Goal: Information Seeking & Learning: Learn about a topic

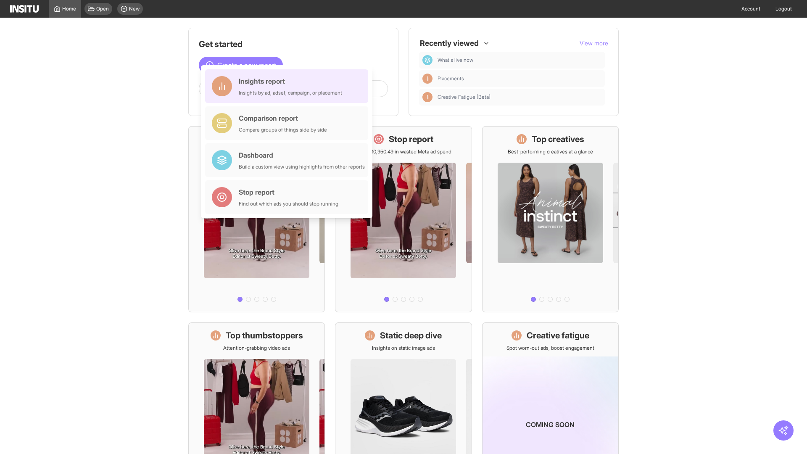
click at [289, 86] on div "Insights report Insights by ad, adset, campaign, or placement" at bounding box center [290, 86] width 103 height 20
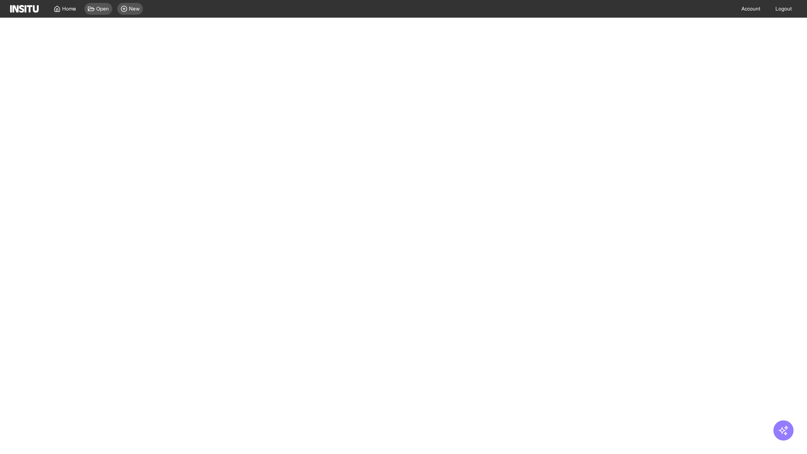
select select "**"
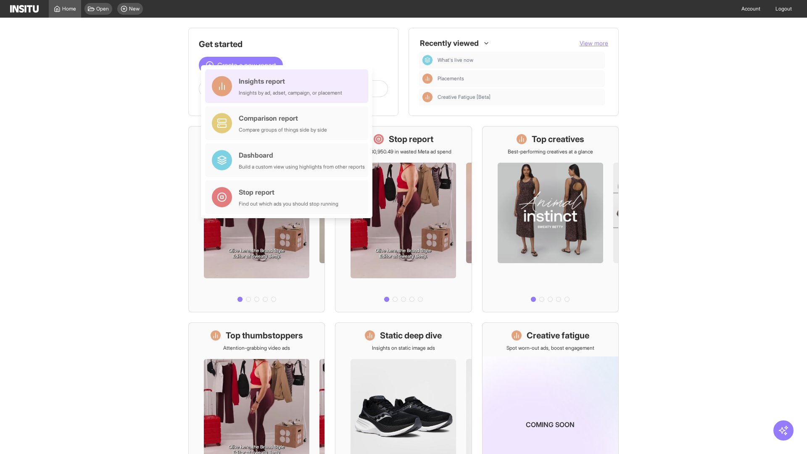
click at [289, 86] on div "Insights report Insights by ad, adset, campaign, or placement" at bounding box center [290, 86] width 103 height 20
